Goal: Task Accomplishment & Management: Use online tool/utility

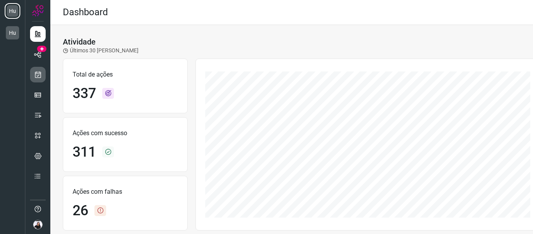
click at [41, 78] on icon at bounding box center [38, 75] width 8 height 8
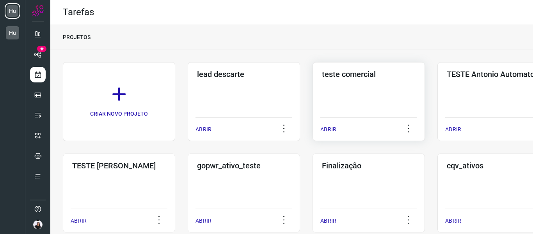
click at [437, 84] on div "teste comercial ABRIR" at bounding box center [493, 101] width 112 height 79
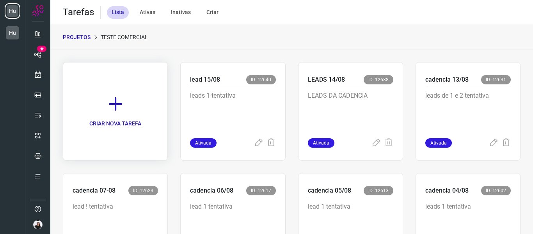
click at [133, 112] on link "CRIAR NOVA TAREFA" at bounding box center [115, 111] width 105 height 98
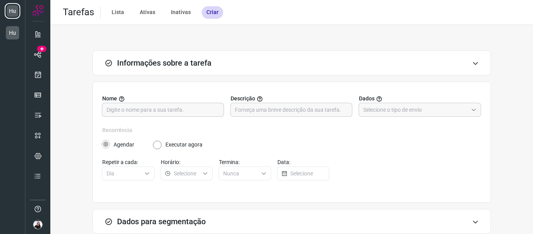
drag, startPoint x: 133, startPoint y: 112, endPoint x: 128, endPoint y: 112, distance: 4.3
click at [129, 112] on input "text" at bounding box center [162, 109] width 113 height 13
type input "LEADS 19/08"
click at [292, 115] on input "text" at bounding box center [291, 109] width 113 height 13
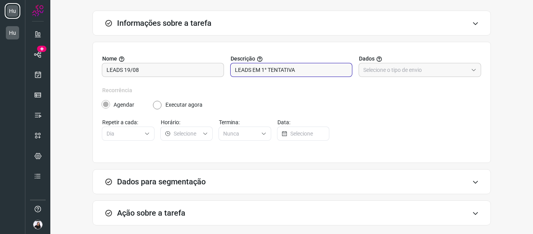
scroll to position [76, 0]
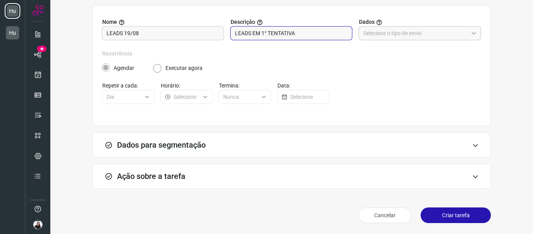
type input "LEADS EM 1° TENTATIVA"
click at [386, 40] on div at bounding box center [419, 33] width 122 height 14
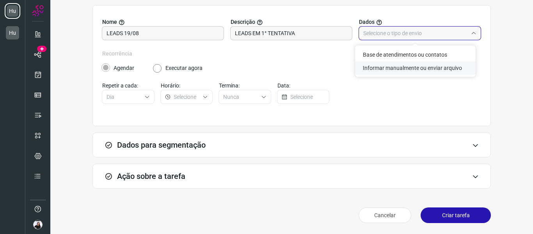
click at [402, 63] on li "Informar manualmente ou enviar arquivo" at bounding box center [415, 67] width 121 height 13
type input "Informar manualmente ou enviar arquivo"
radio input "false"
radio input "true"
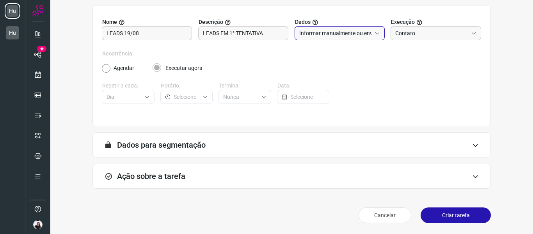
click at [191, 165] on div "Ação sobre a tarefa" at bounding box center [291, 175] width 398 height 25
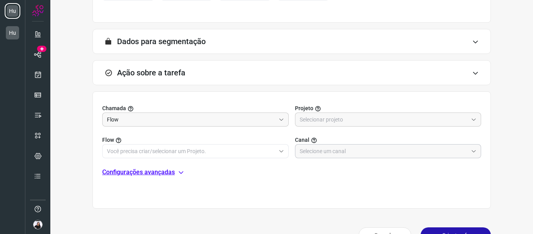
scroll to position [193, 0]
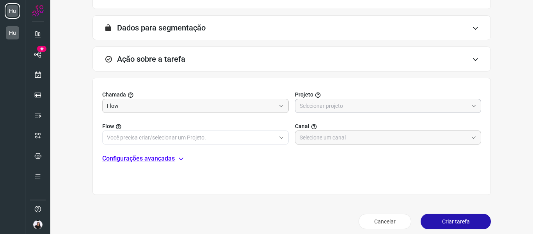
click at [370, 99] on input "text" at bounding box center [384, 105] width 168 height 13
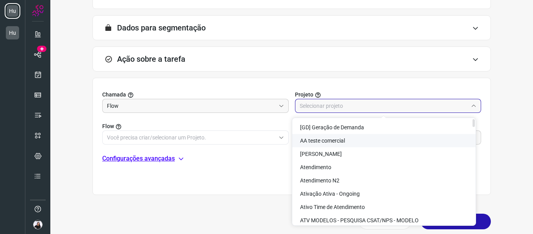
click at [342, 142] on span "AA teste comercial" at bounding box center [322, 140] width 45 height 6
type input "AA teste comercial"
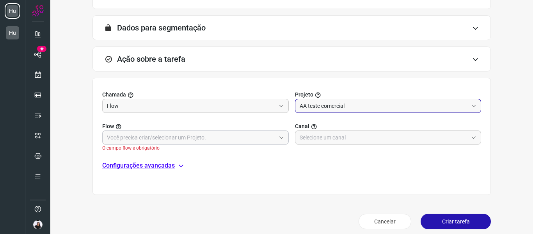
click at [226, 135] on input "text" at bounding box center [191, 137] width 168 height 13
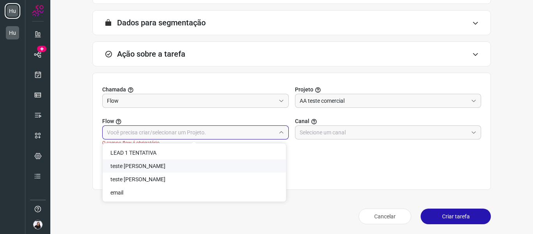
scroll to position [200, 0]
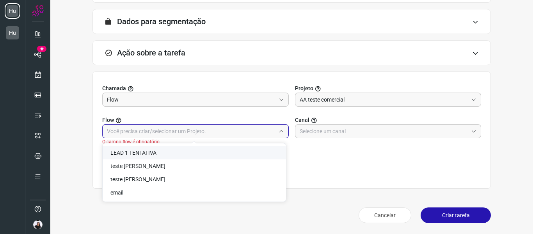
click at [198, 152] on li "LEAD 1 TENTATIVA" at bounding box center [194, 152] width 183 height 13
type input "LEAD 1 TENTATIVA"
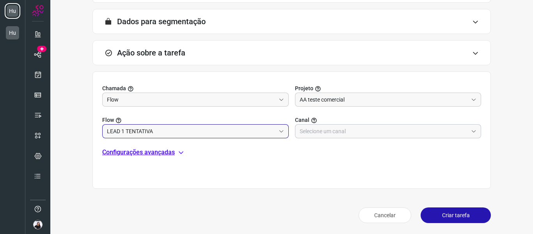
click at [353, 128] on input "text" at bounding box center [384, 130] width 168 height 13
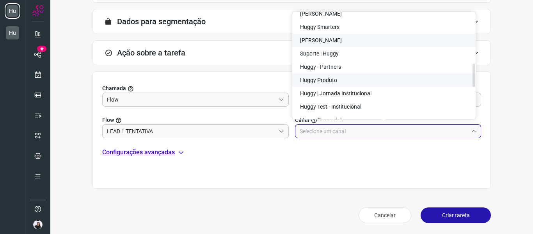
scroll to position [234, 0]
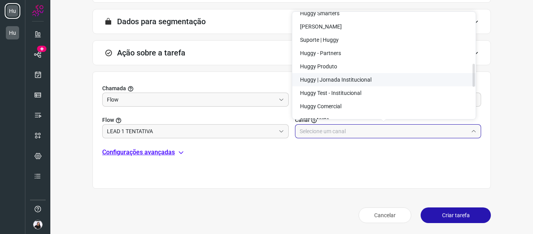
click at [350, 76] on span "Huggy | Jornada Institucional" at bounding box center [335, 79] width 71 height 6
type input "Huggy | Jornada Institucional"
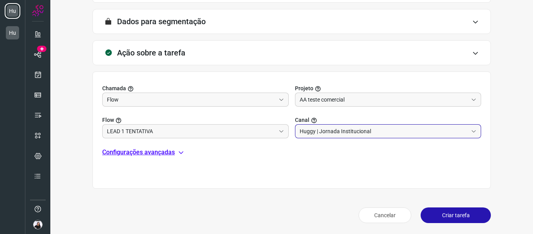
click at [453, 206] on div "Cancelar Criar tarefa" at bounding box center [291, 215] width 398 height 22
click at [454, 210] on button "Criar tarefa" at bounding box center [455, 215] width 70 height 16
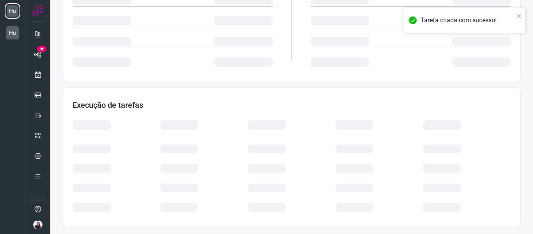
scroll to position [169, 0]
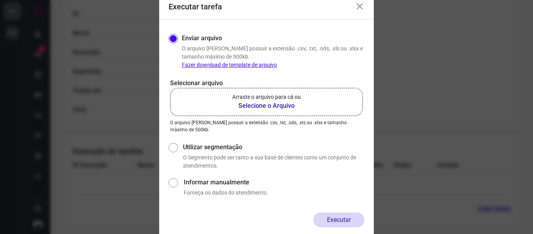
click at [266, 110] on b "Selecione o Arquivo" at bounding box center [266, 105] width 69 height 9
click at [0, 0] on input "Arraste o arquivo para cá ou Selecione o Arquivo" at bounding box center [0, 0] width 0 height 0
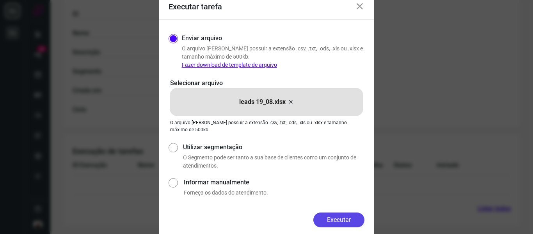
click at [347, 216] on button "Executar" at bounding box center [338, 219] width 51 height 15
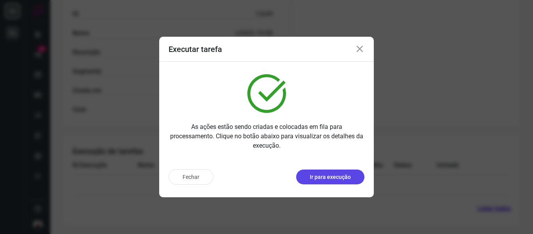
click at [326, 171] on button "Ir para execução" at bounding box center [330, 176] width 68 height 15
